Goal: Transaction & Acquisition: Purchase product/service

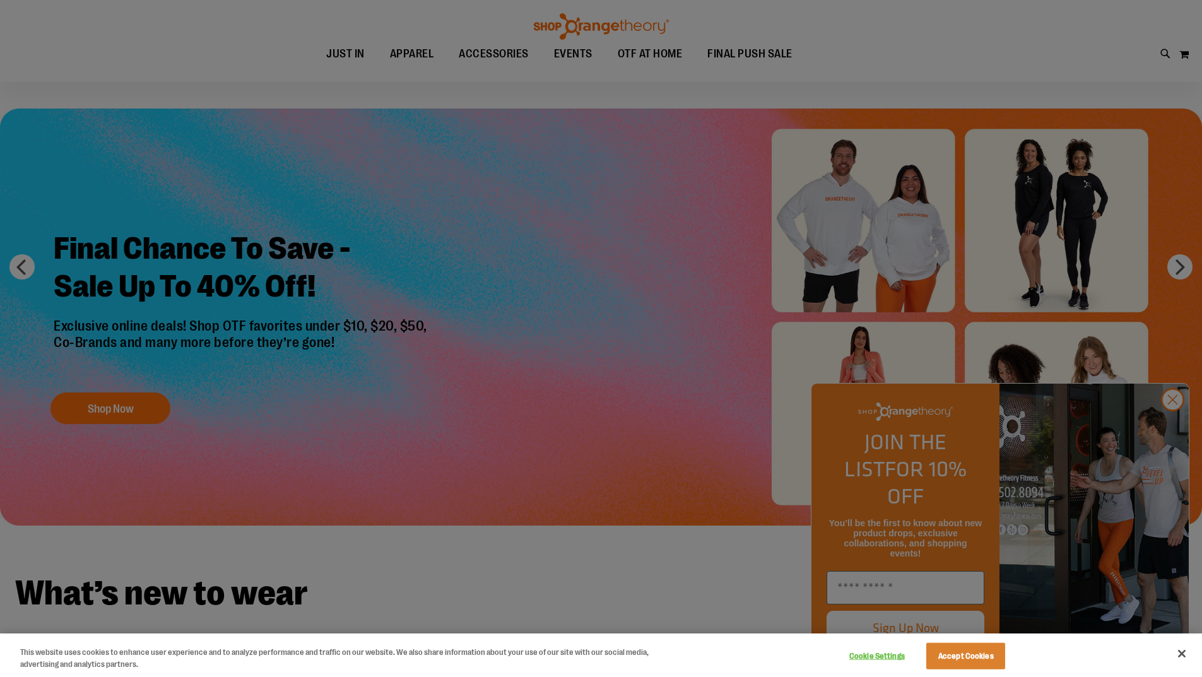
scroll to position [62, 0]
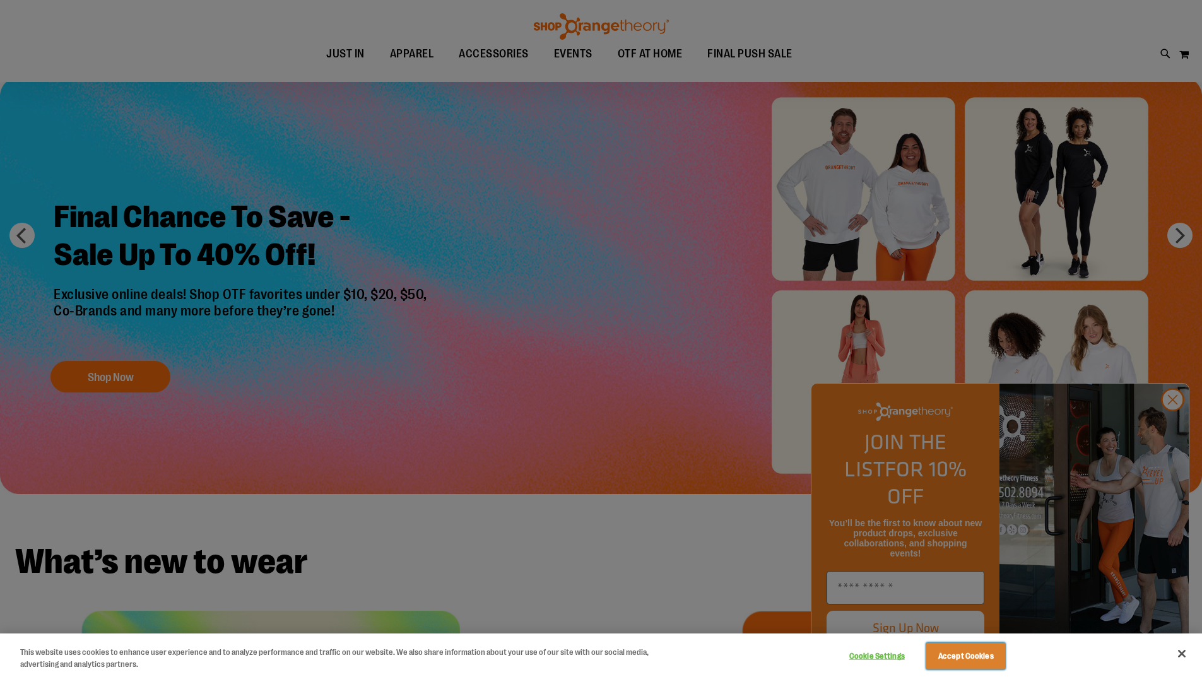
click at [989, 655] on button "Accept Cookies" at bounding box center [965, 656] width 79 height 27
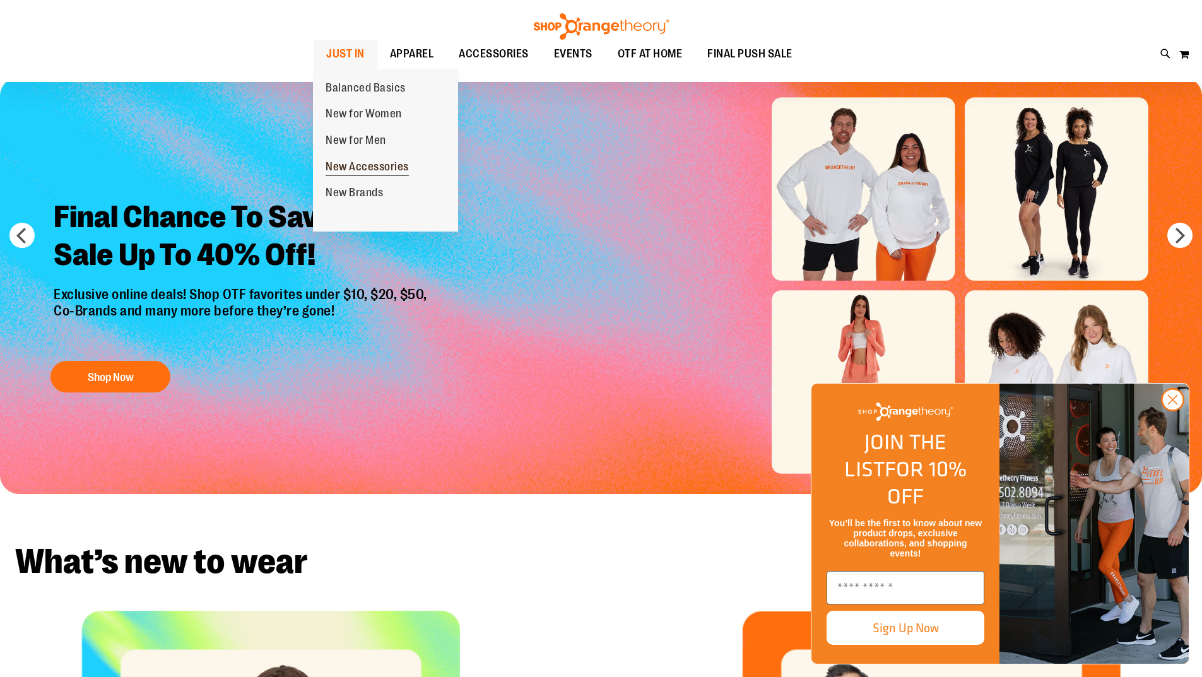
click at [350, 167] on span "New Accessories" at bounding box center [367, 168] width 83 height 16
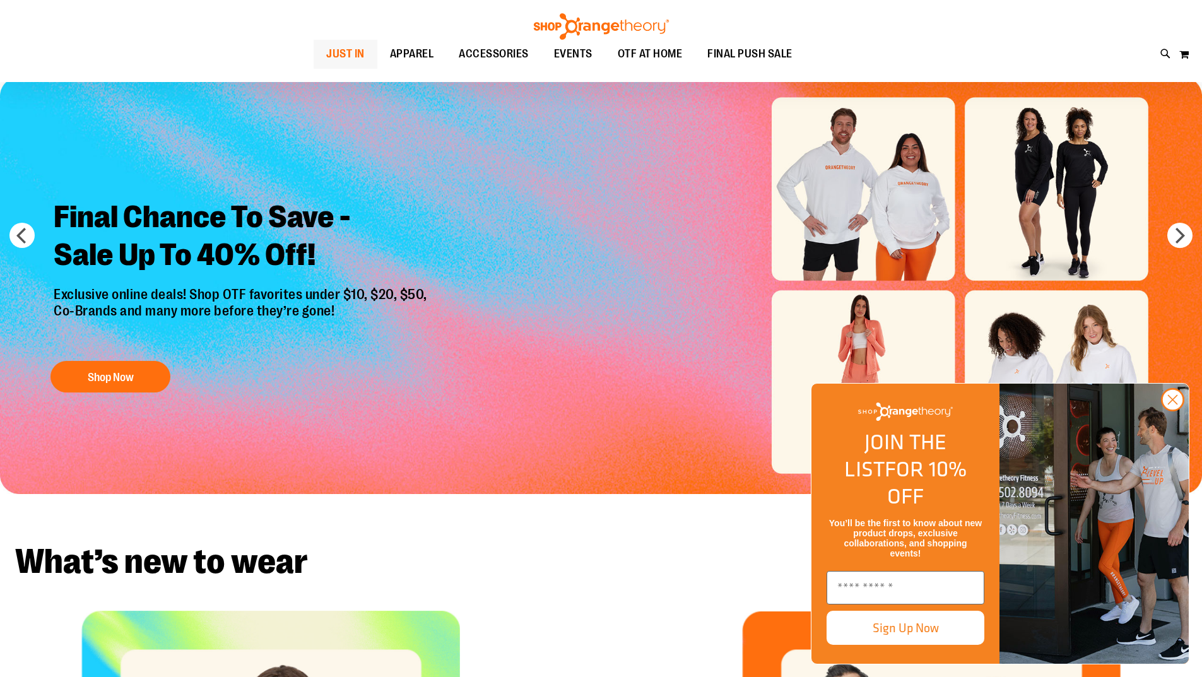
click at [350, 167] on img "Slide 1 of 6" at bounding box center [601, 285] width 1202 height 417
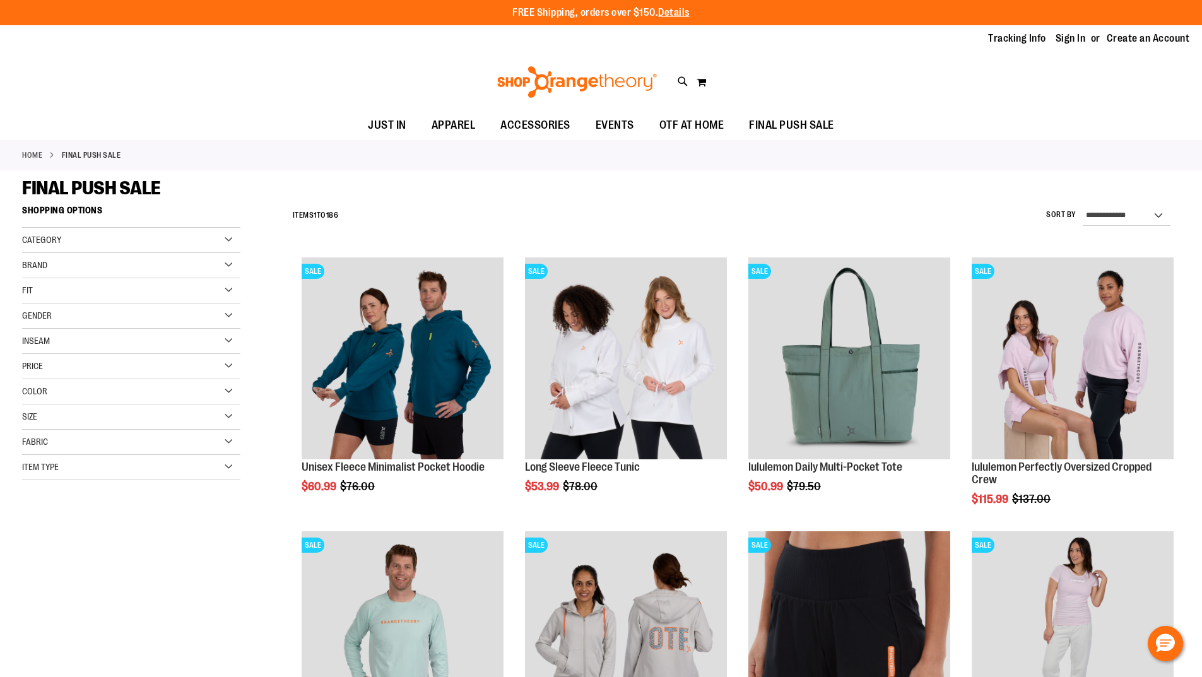
click at [54, 244] on span "Category" at bounding box center [41, 240] width 39 height 10
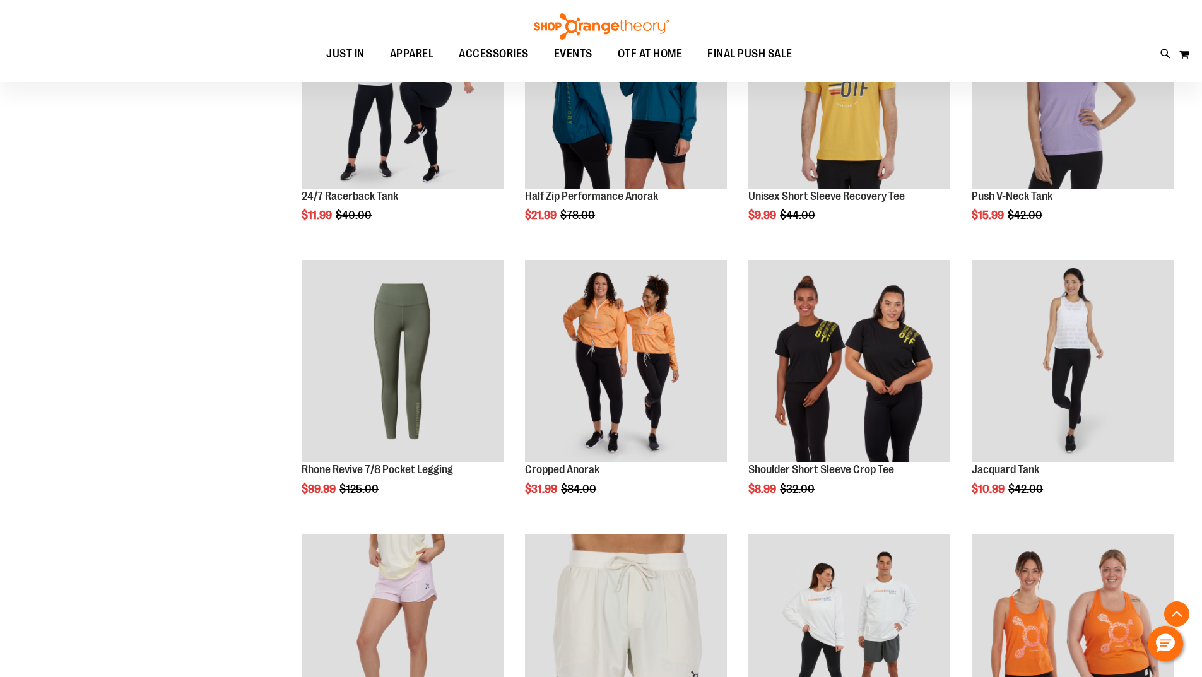
scroll to position [1135, 0]
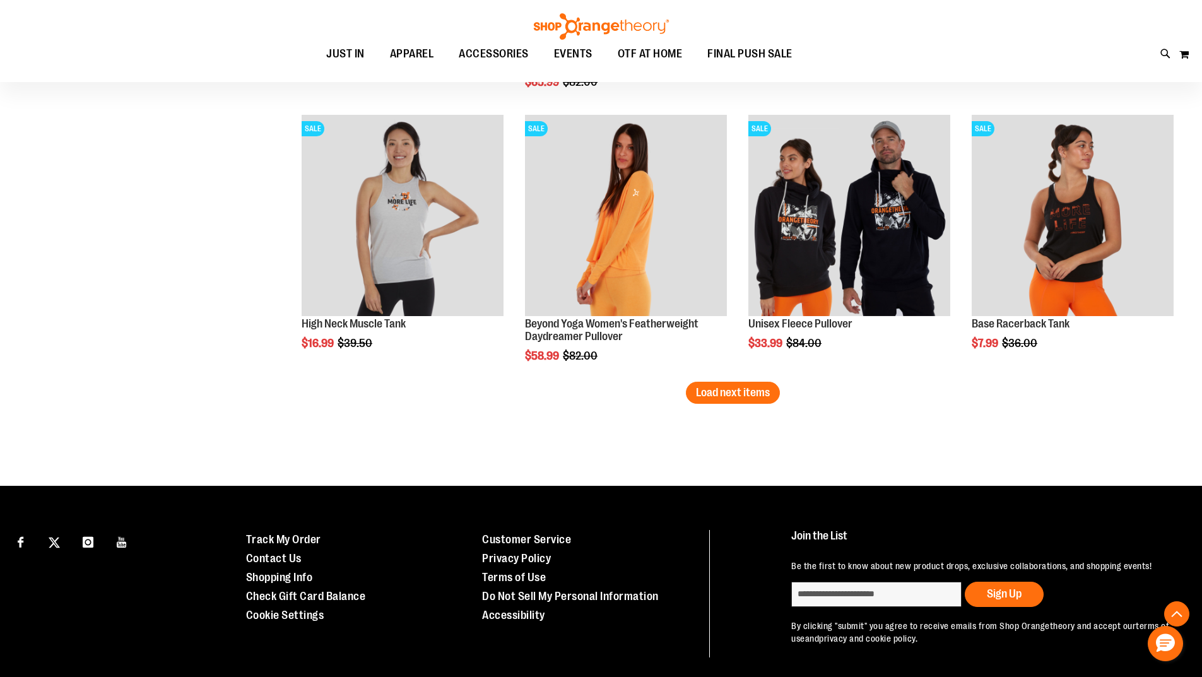
scroll to position [2334, 0]
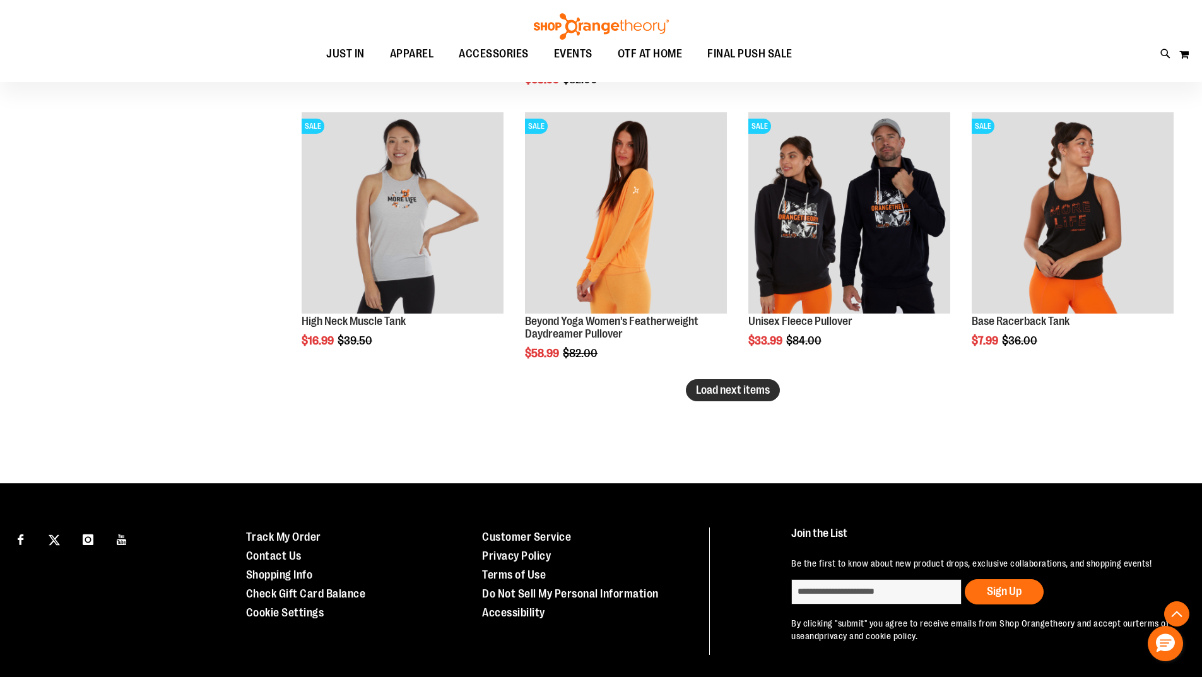
click at [750, 393] on span "Load next items" at bounding box center [733, 390] width 74 height 13
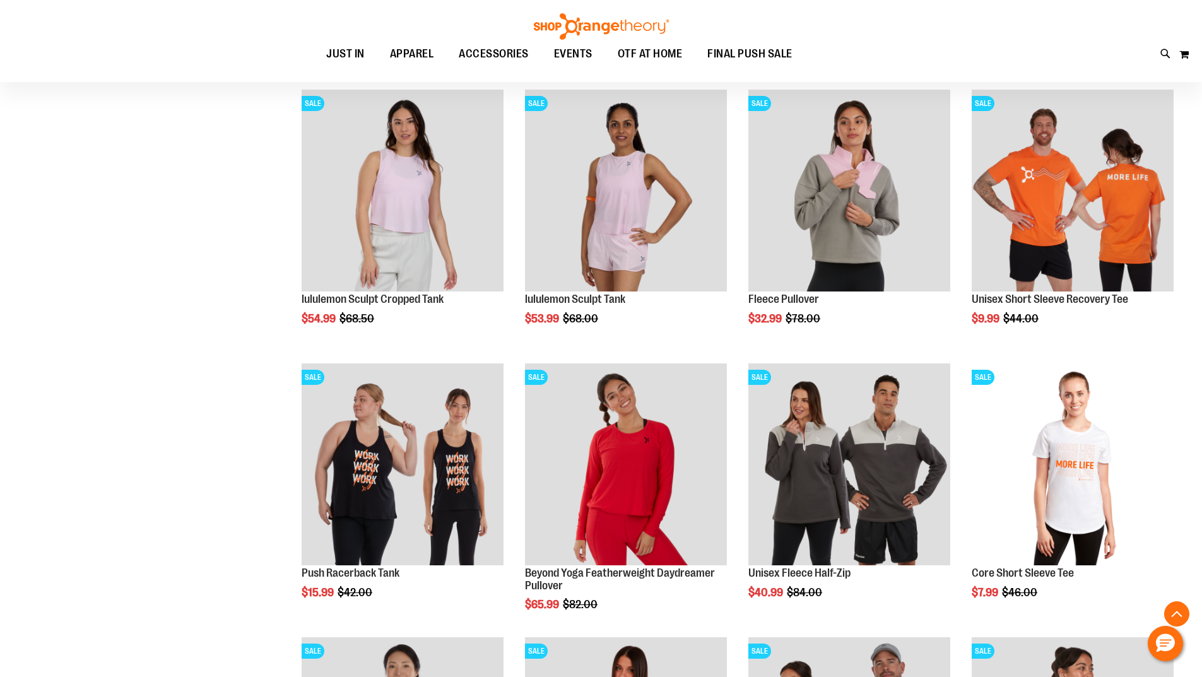
scroll to position [2377, 0]
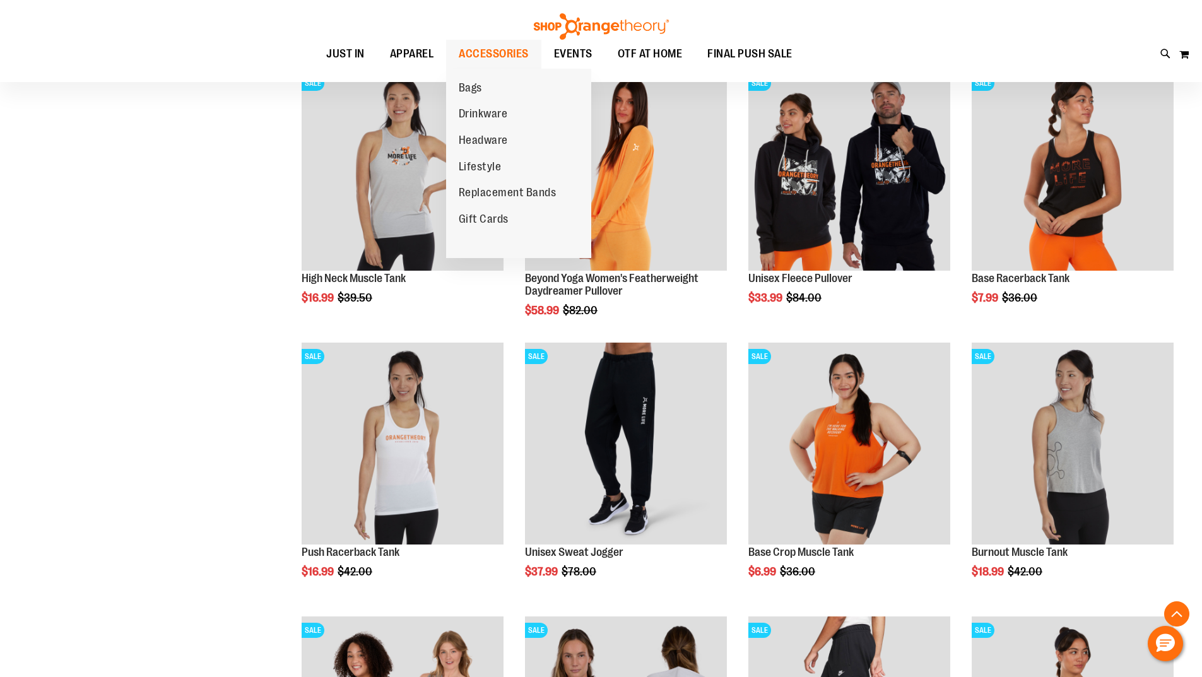
click at [491, 51] on span "ACCESSORIES" at bounding box center [494, 54] width 70 height 28
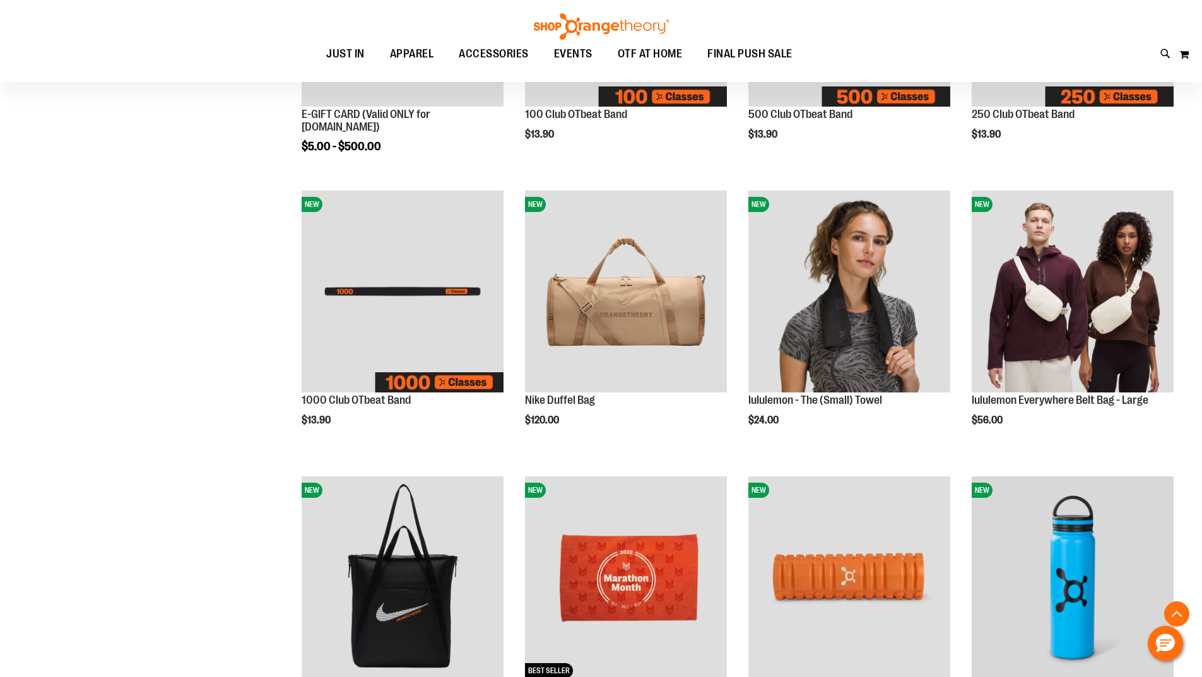
scroll to position [504, 0]
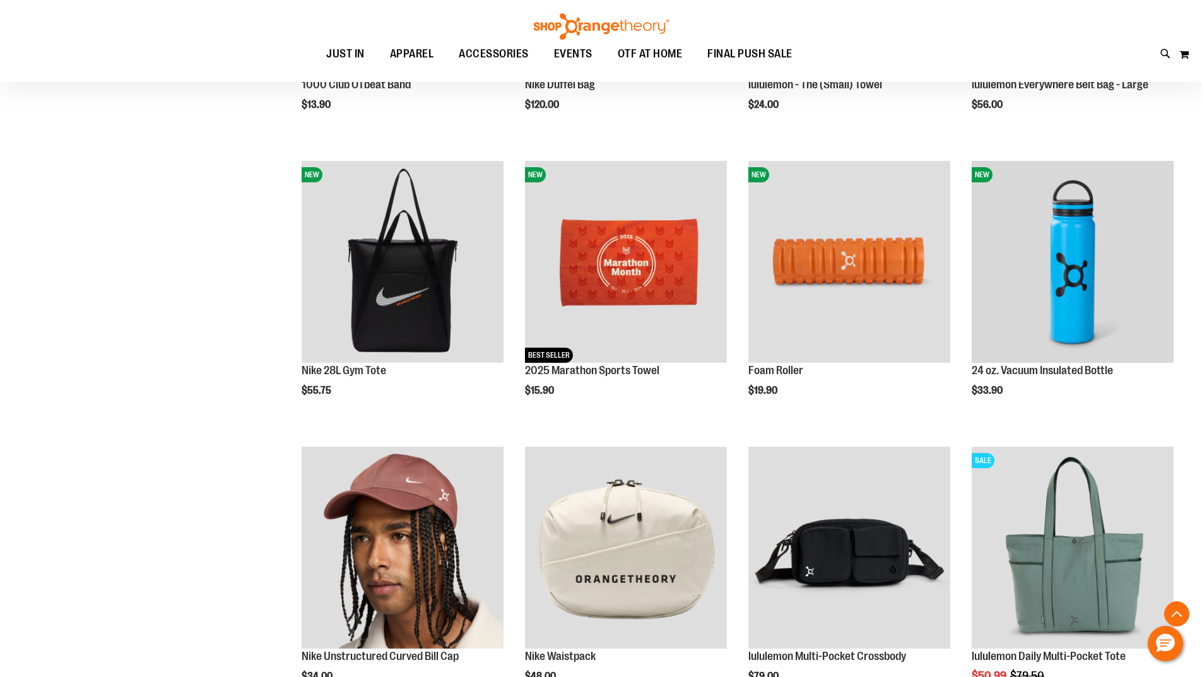
scroll to position [693, 0]
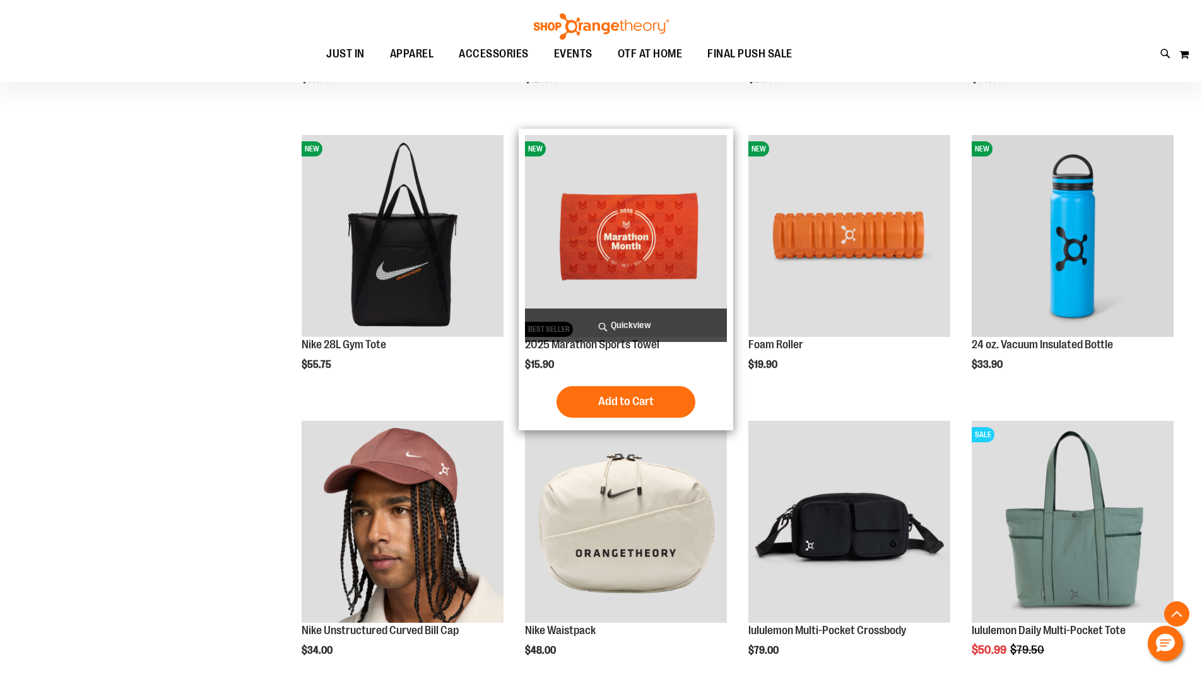
click at [618, 234] on img "product" at bounding box center [626, 236] width 202 height 202
